Goal: Information Seeking & Learning: Find specific fact

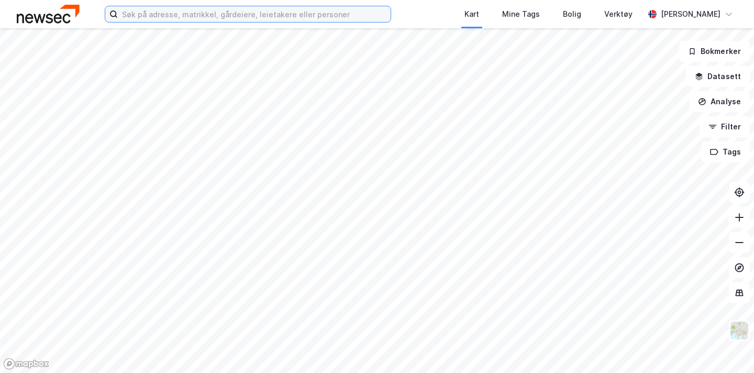
click at [200, 14] on input at bounding box center [254, 14] width 273 height 16
paste input "[STREET_ADDRESS]"
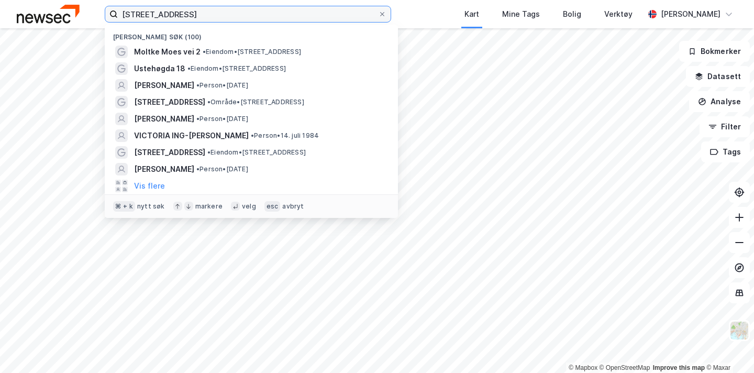
type input "[STREET_ADDRESS]"
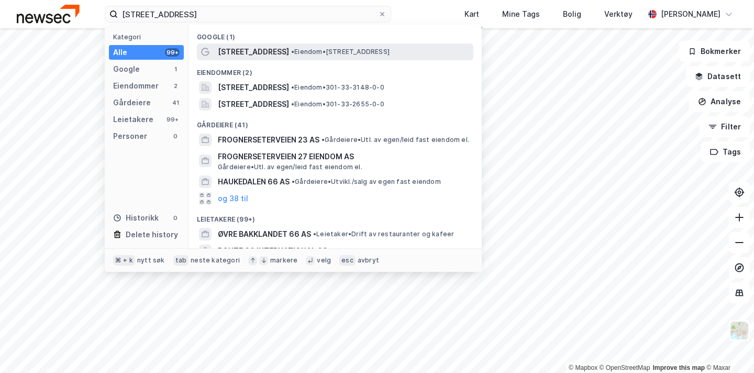
click at [268, 53] on span "[STREET_ADDRESS]" at bounding box center [253, 52] width 71 height 13
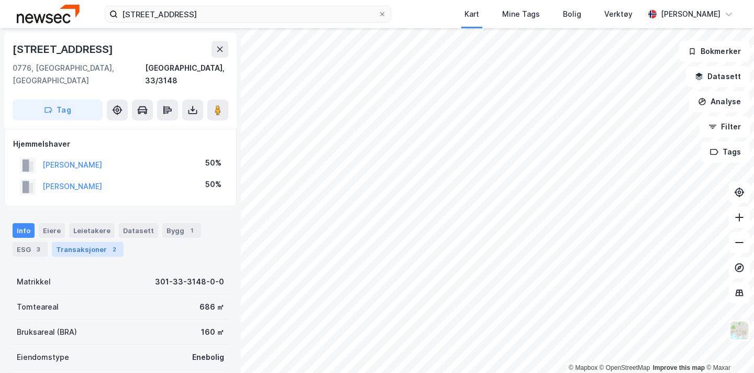
click at [109, 244] on div "2" at bounding box center [114, 249] width 10 height 10
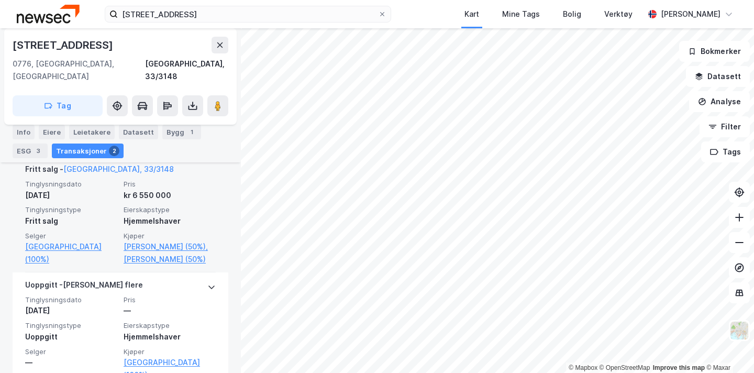
scroll to position [297, 0]
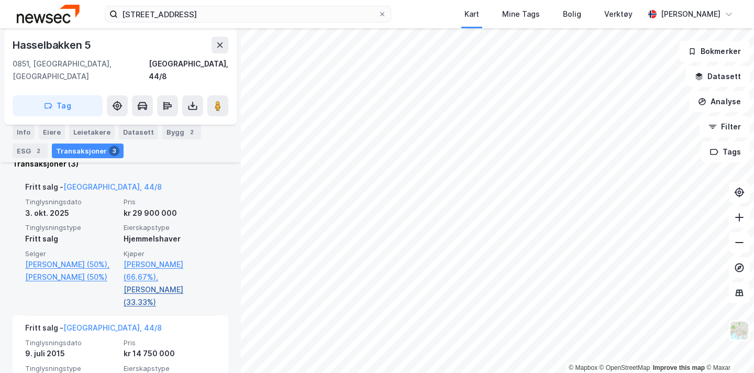
scroll to position [288, 0]
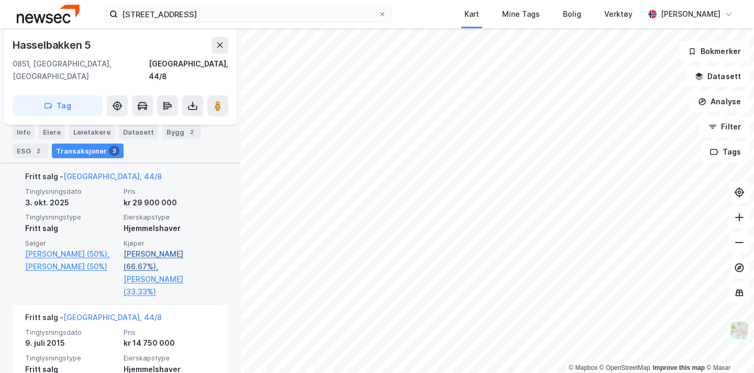
click at [158, 248] on link "[PERSON_NAME] (66.67%)," at bounding box center [169, 260] width 92 height 25
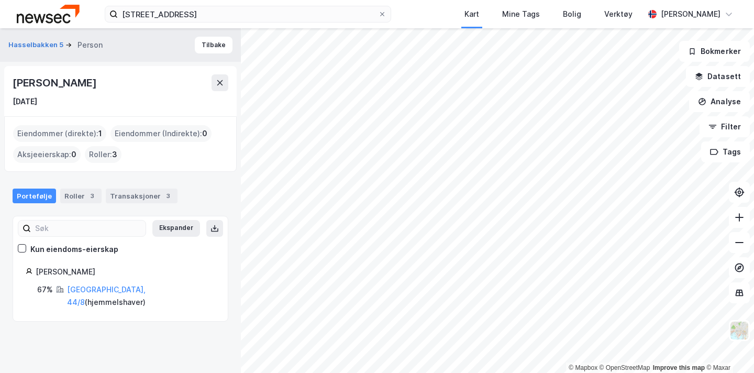
drag, startPoint x: 118, startPoint y: 79, endPoint x: 10, endPoint y: 76, distance: 107.8
click at [10, 76] on div "[PERSON_NAME] [DATE]" at bounding box center [120, 91] width 232 height 50
copy div "[PERSON_NAME]"
click at [212, 47] on button "Tilbake" at bounding box center [214, 45] width 38 height 17
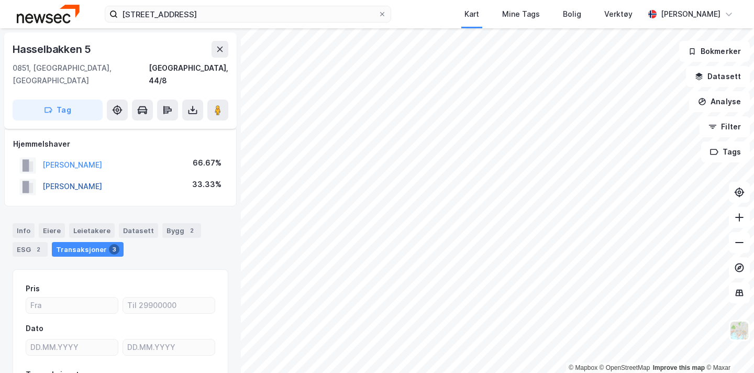
click at [0, 0] on button "[PERSON_NAME]" at bounding box center [0, 0] width 0 height 0
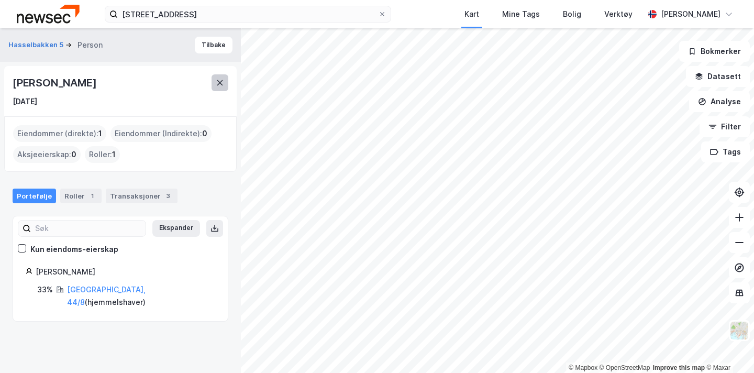
click at [219, 84] on icon at bounding box center [220, 82] width 8 height 8
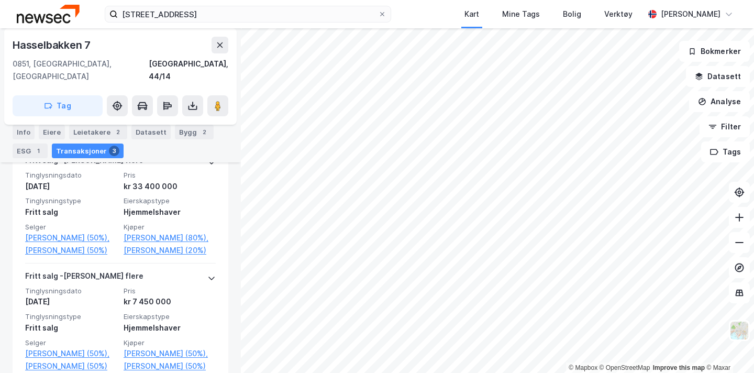
scroll to position [291, 0]
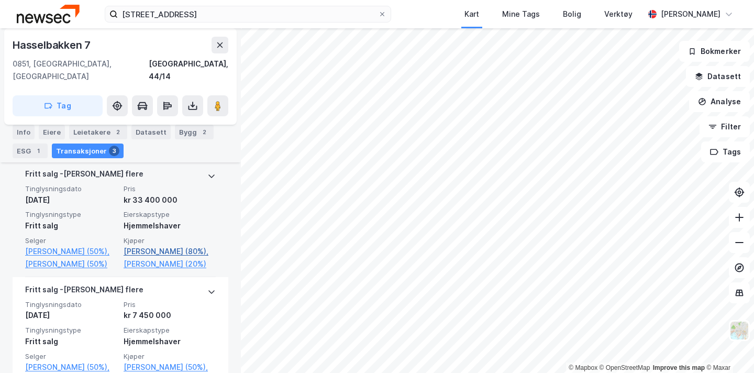
click at [162, 245] on link "[PERSON_NAME] (80%)," at bounding box center [169, 251] width 92 height 13
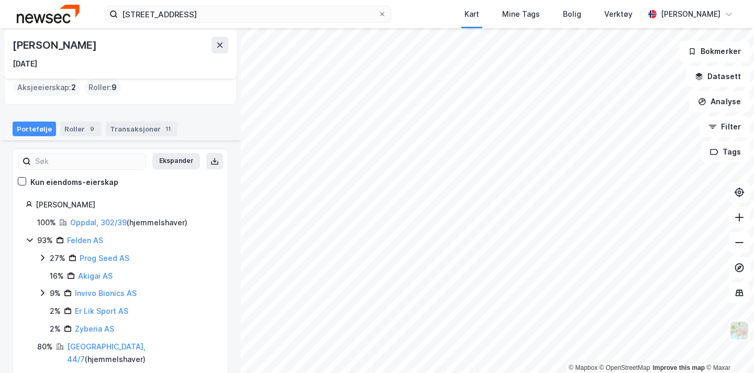
scroll to position [108, 0]
